Goal: Information Seeking & Learning: Learn about a topic

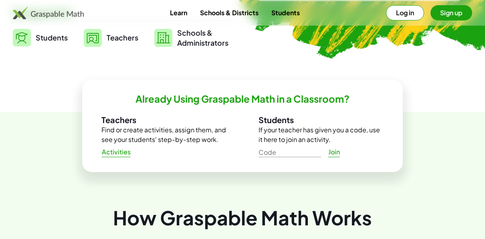
scroll to position [262, 0]
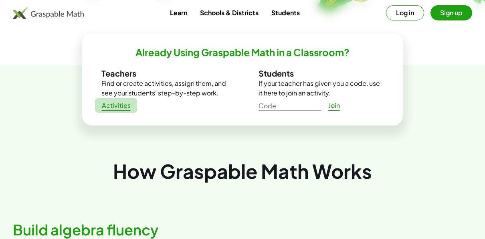
click at [123, 105] on span "Activities" at bounding box center [115, 105] width 29 height 8
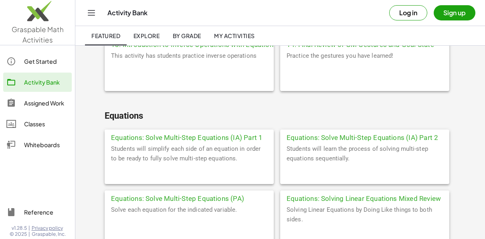
scroll to position [665, 0]
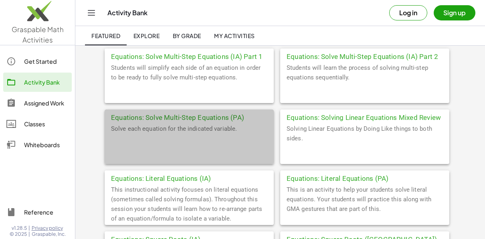
click at [193, 113] on div "Equations: Solve Multi-Step Equations (PA)" at bounding box center [189, 116] width 169 height 14
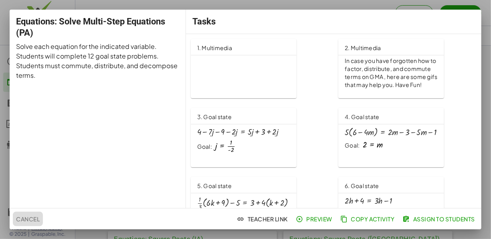
click at [34, 222] on span "Cancel" at bounding box center [28, 218] width 24 height 7
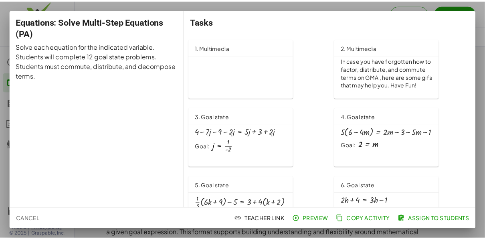
scroll to position [665, 0]
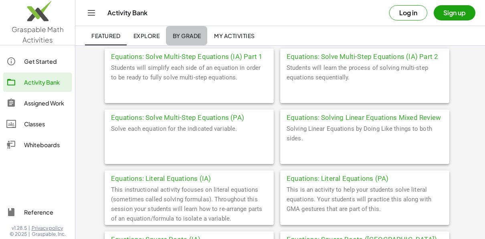
click at [184, 30] on link "By Grade" at bounding box center [186, 35] width 41 height 19
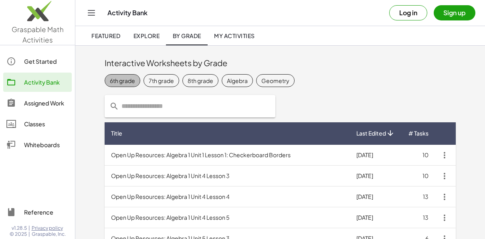
click at [129, 80] on div "6th grade" at bounding box center [122, 80] width 25 height 8
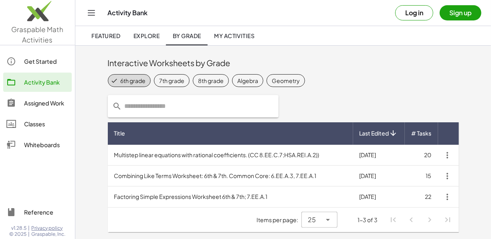
click at [198, 150] on td "Multistep linear equations with rational coefficients. (CC 8.EE.C.7;HSA.REI.A.2…" at bounding box center [230, 155] width 245 height 21
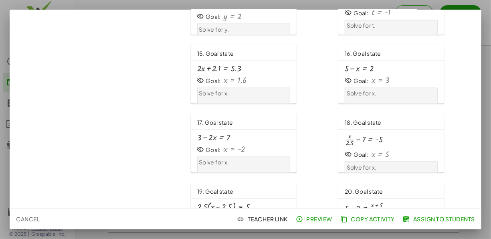
scroll to position [515, 0]
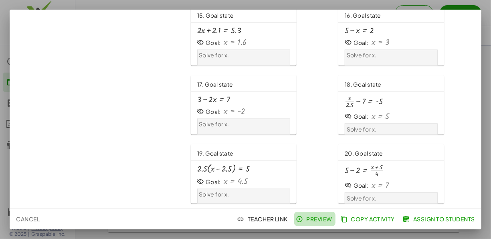
click at [321, 217] on span "Preview" at bounding box center [314, 218] width 35 height 7
